Goal: Transaction & Acquisition: Purchase product/service

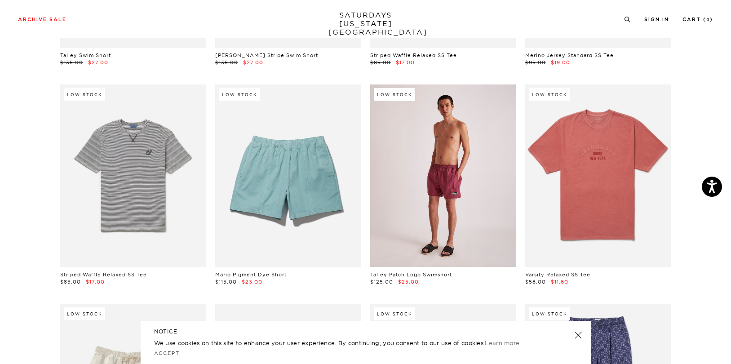
scroll to position [3078, 4]
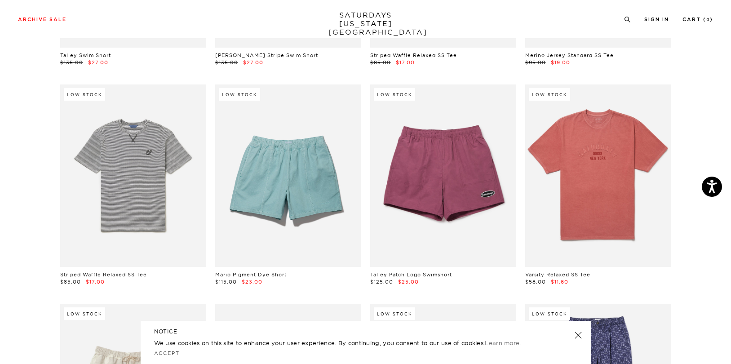
click at [579, 334] on link at bounding box center [577, 335] width 13 height 13
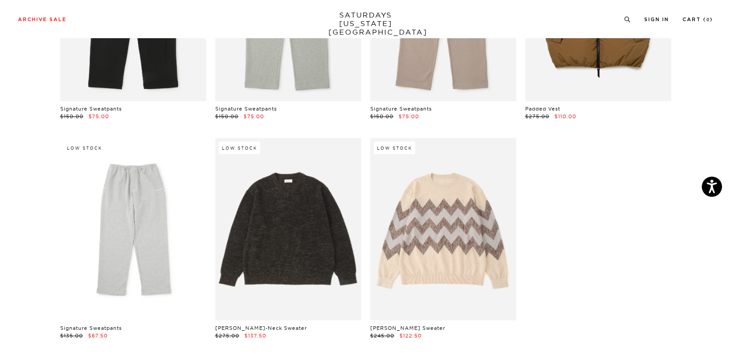
scroll to position [13667, 5]
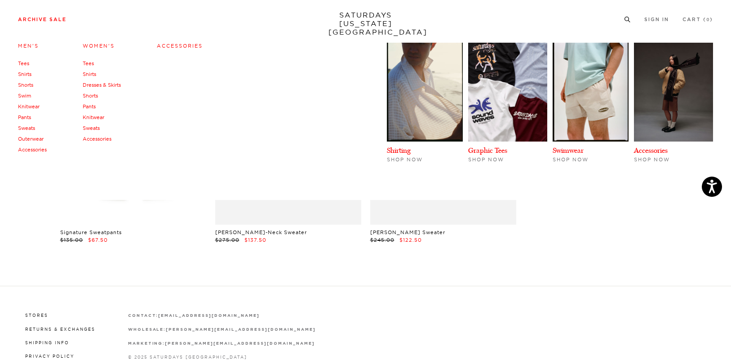
click at [91, 47] on link "Women's" at bounding box center [99, 46] width 32 height 6
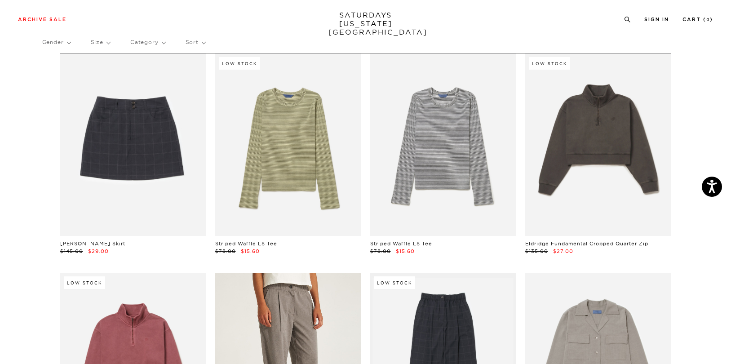
scroll to position [43, 0]
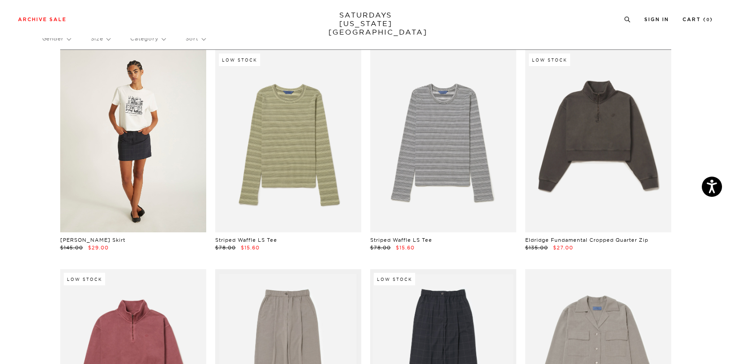
click at [114, 184] on link at bounding box center [133, 141] width 146 height 182
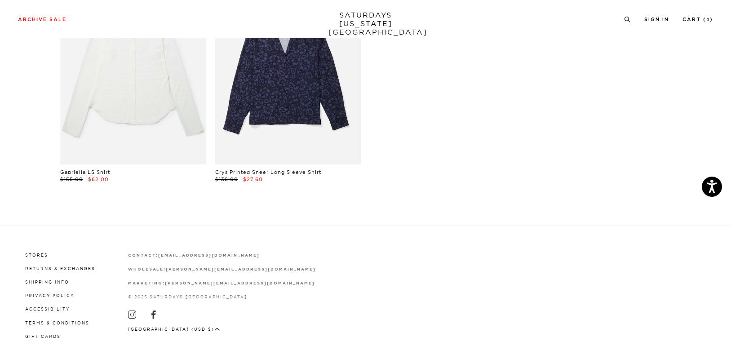
scroll to position [2085, 0]
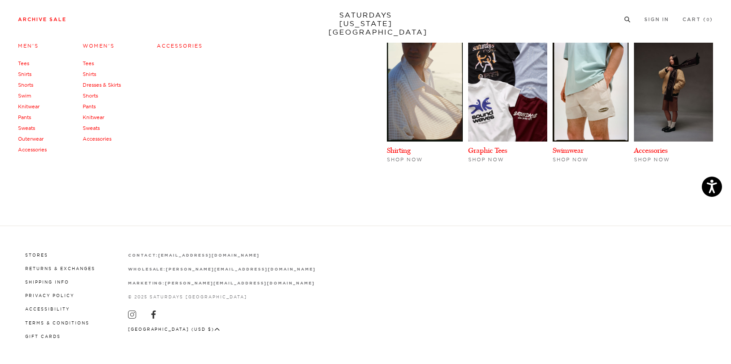
click at [163, 44] on link "Accessories" at bounding box center [180, 46] width 46 height 6
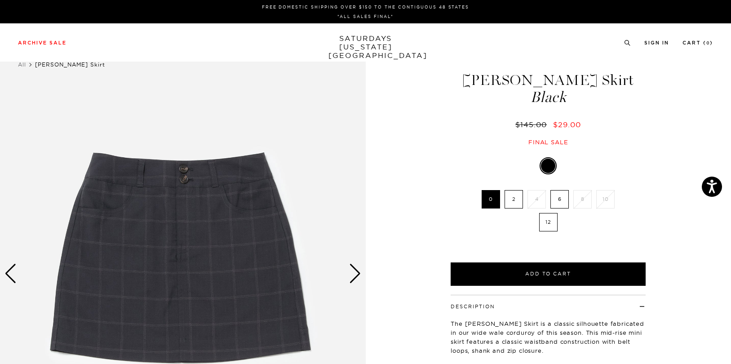
click at [356, 271] on div "Next slide" at bounding box center [355, 274] width 12 height 20
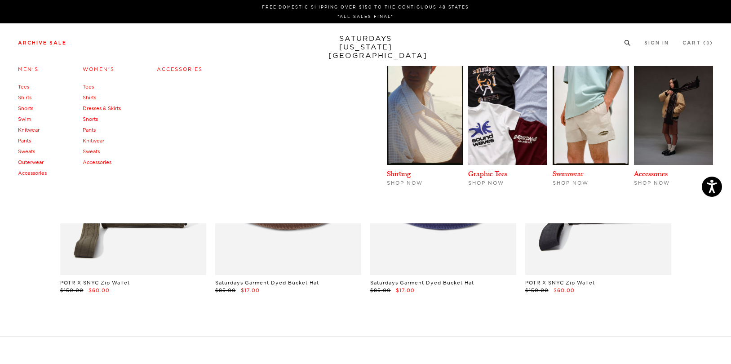
click at [24, 140] on link "Pants" at bounding box center [24, 140] width 13 height 6
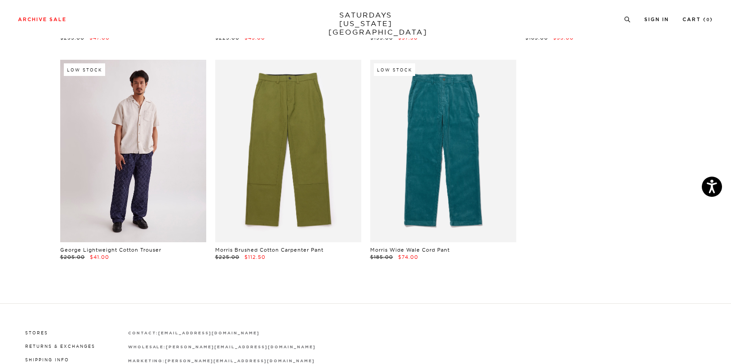
scroll to position [477, 0]
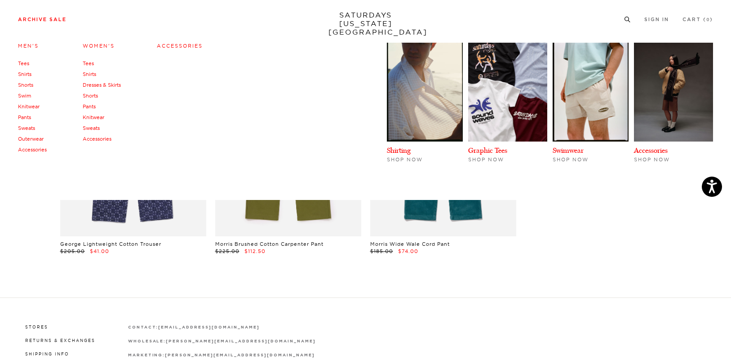
click at [25, 63] on link "Tees" at bounding box center [23, 63] width 11 height 6
